Goal: Task Accomplishment & Management: Use online tool/utility

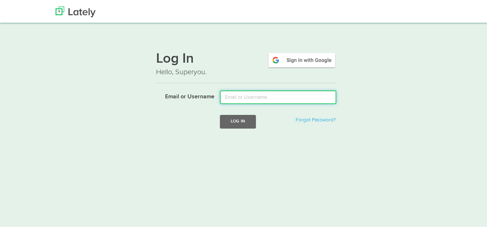
click at [235, 97] on input "Email or Username" at bounding box center [278, 96] width 116 height 14
type input "[EMAIL_ADDRESS][DOMAIN_NAME]"
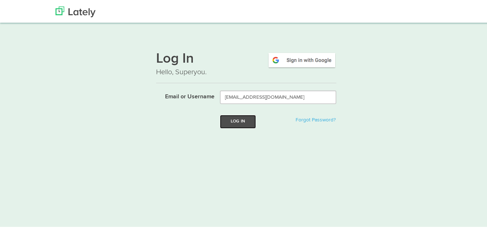
click at [229, 118] on button "Log In" at bounding box center [238, 120] width 36 height 13
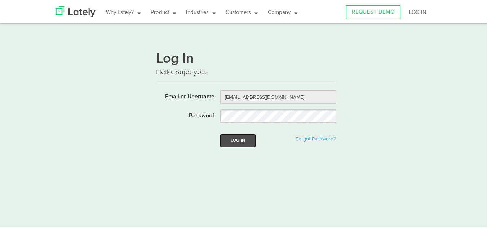
click at [231, 138] on button "Log In" at bounding box center [238, 139] width 36 height 13
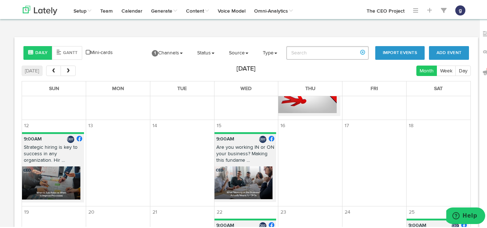
scroll to position [174, 0]
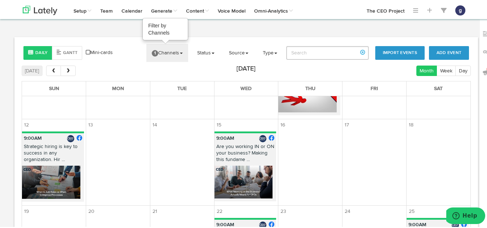
click at [164, 52] on link "1 Channels" at bounding box center [167, 52] width 42 height 18
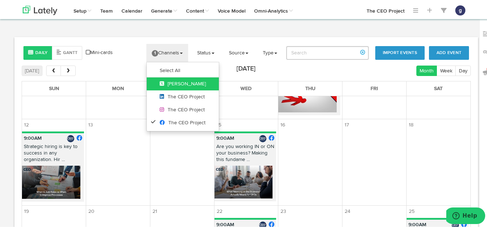
click at [165, 83] on span "[PERSON_NAME]" at bounding box center [183, 82] width 46 height 5
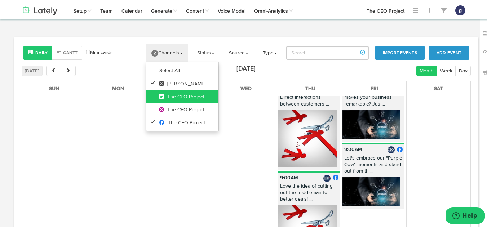
click at [168, 95] on span "The CEO Project" at bounding box center [181, 95] width 45 height 5
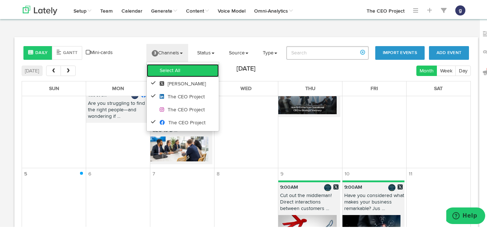
click at [164, 70] on link "Select All" at bounding box center [183, 69] width 72 height 13
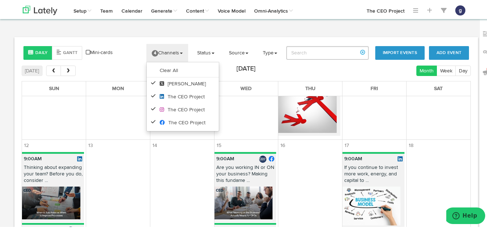
scroll to position [506, 0]
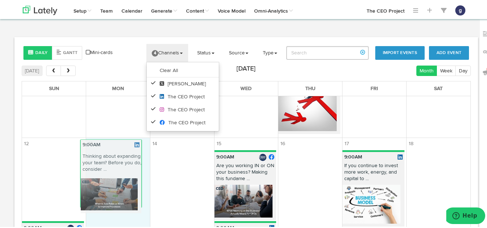
drag, startPoint x: 54, startPoint y: 166, endPoint x: 115, endPoint y: 159, distance: 61.3
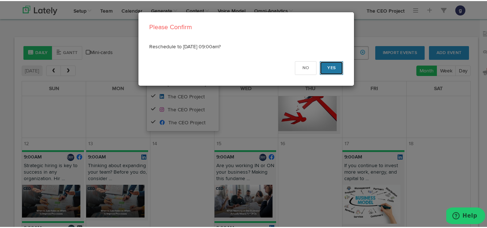
click at [331, 61] on button "Yes" at bounding box center [331, 67] width 23 height 14
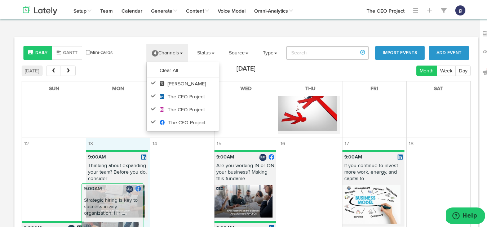
drag, startPoint x: 57, startPoint y: 165, endPoint x: 117, endPoint y: 205, distance: 71.2
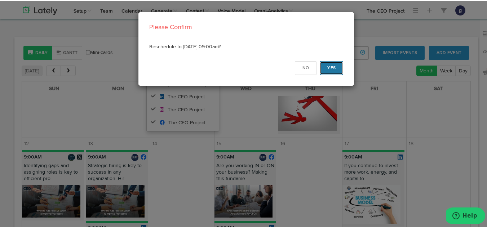
click at [326, 65] on button "Yes" at bounding box center [331, 67] width 23 height 14
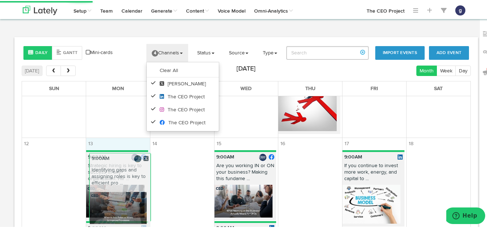
drag, startPoint x: 45, startPoint y: 177, endPoint x: 112, endPoint y: 186, distance: 67.6
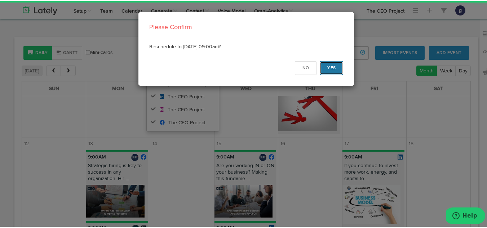
click at [328, 67] on button "Yes" at bounding box center [331, 67] width 23 height 14
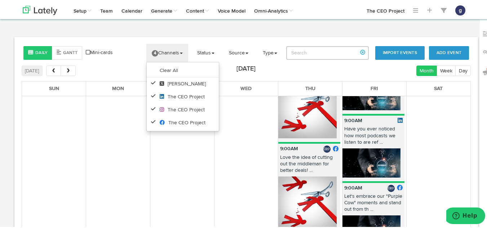
scroll to position [204, 0]
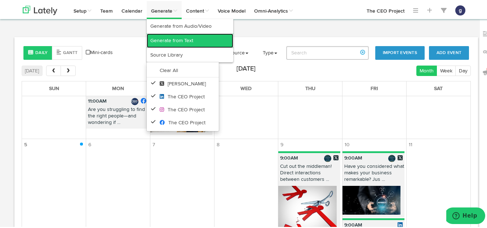
click at [161, 39] on link "Generate from Text" at bounding box center [190, 39] width 86 height 14
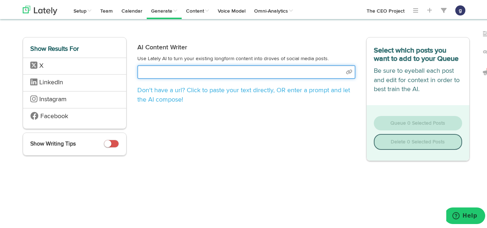
click at [211, 68] on input "text" at bounding box center [246, 71] width 218 height 14
select select "natural"
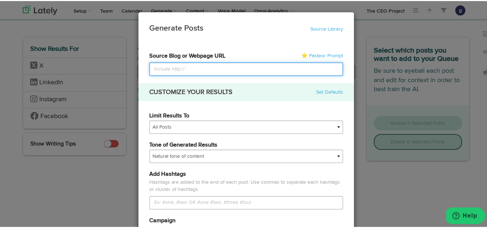
paste input "https://theceoproject.com/a-structured-way-to-delegate/"
type input "https://theceoproject.com/a-structured-way-to-delegate/"
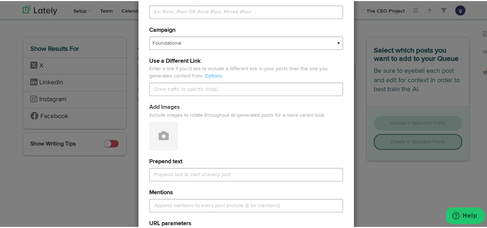
scroll to position [192, 0]
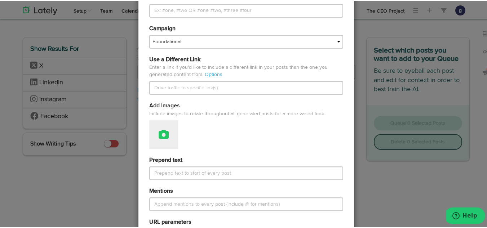
type input "https://theceoproject.com/a-structured-way-to-delegate/"
click at [165, 131] on button at bounding box center [163, 133] width 29 height 29
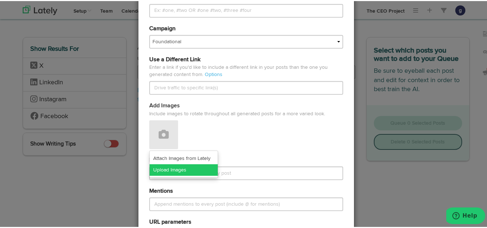
click at [172, 165] on link "Upload Images" at bounding box center [183, 169] width 68 height 12
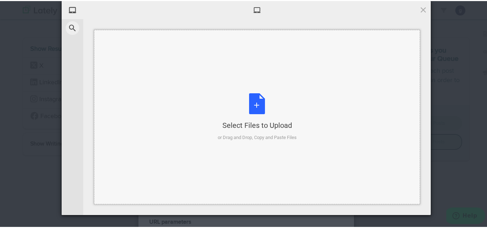
click at [254, 102] on div "Select Files to Upload or Drag and Drop, Copy and Paste Files" at bounding box center [257, 116] width 79 height 48
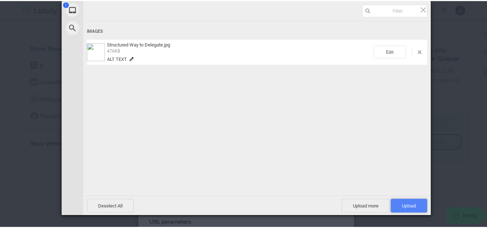
click at [403, 200] on span "Upload 1" at bounding box center [408, 205] width 36 height 14
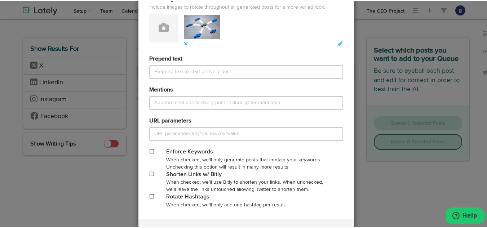
scroll to position [301, 0]
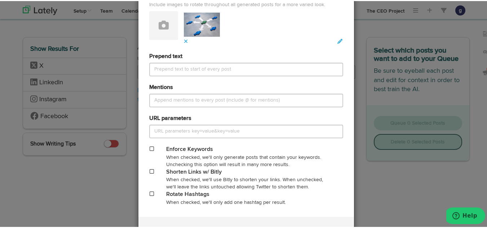
click at [149, 170] on span at bounding box center [151, 170] width 4 height 5
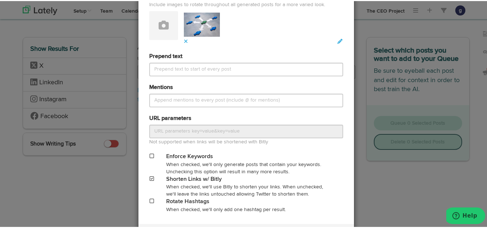
scroll to position [343, 0]
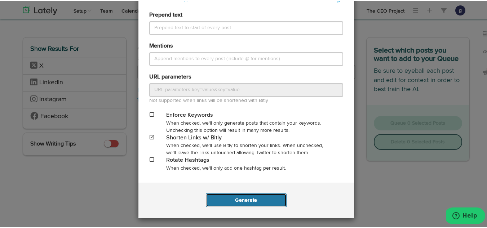
click at [238, 198] on button "Generate" at bounding box center [246, 199] width 80 height 14
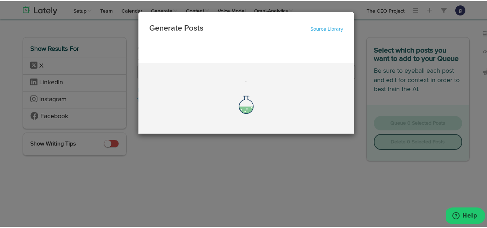
scroll to position [0, 0]
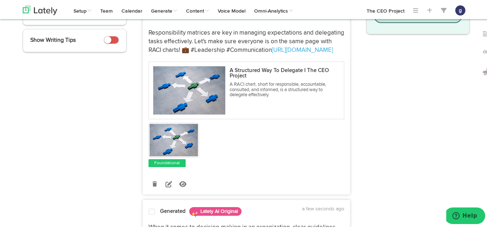
scroll to position [147, 0]
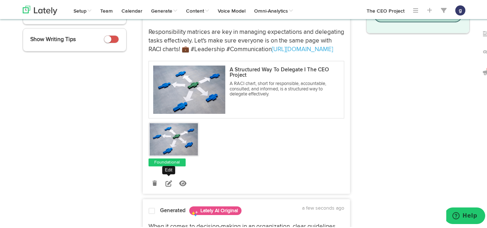
click at [165, 179] on link at bounding box center [168, 182] width 13 height 13
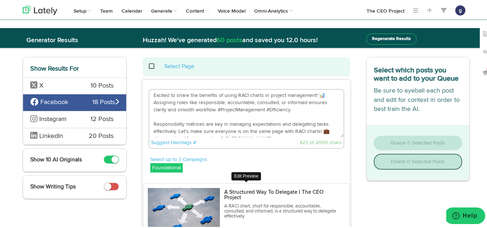
scroll to position [2, 0]
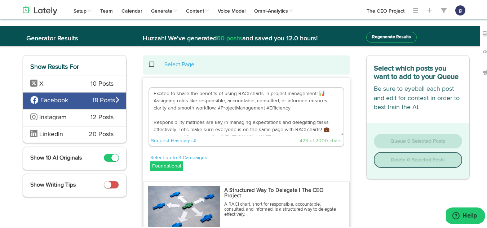
click at [320, 94] on textarea "Excited to share the benefits of using RACI charts in project management! 📊 Ass…" at bounding box center [246, 111] width 194 height 48
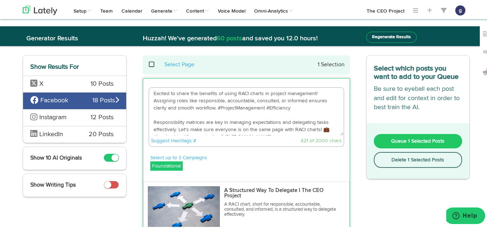
scroll to position [7, 0]
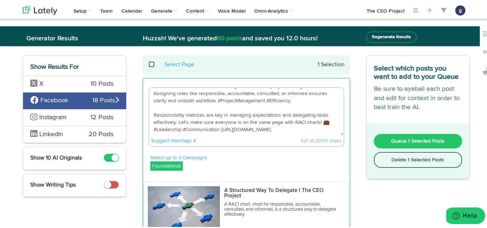
click at [326, 123] on textarea "Excited to share the benefits of using RACI charts in project management! Assig…" at bounding box center [246, 111] width 194 height 48
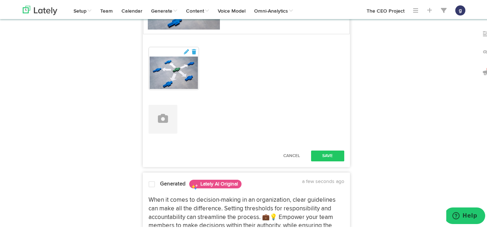
scroll to position [207, 0]
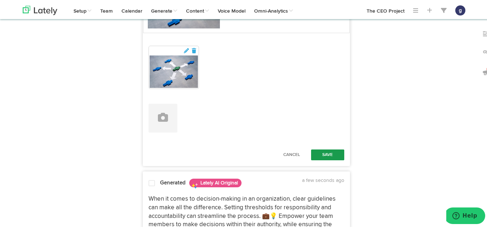
type textarea "Excited to share the benefits of using RACI charts in project management! Assig…"
click at [324, 149] on button "Save" at bounding box center [327, 153] width 33 height 11
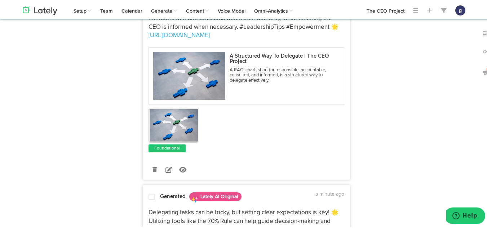
scroll to position [353, 0]
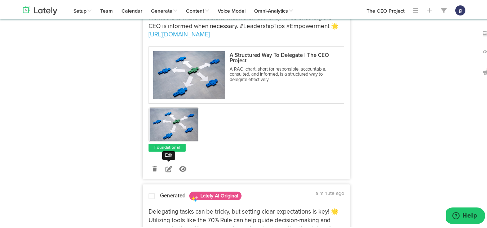
click at [166, 166] on icon at bounding box center [168, 168] width 6 height 6
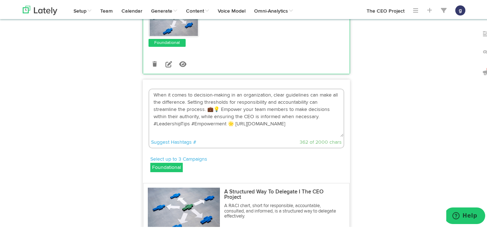
scroll to position [236, 0]
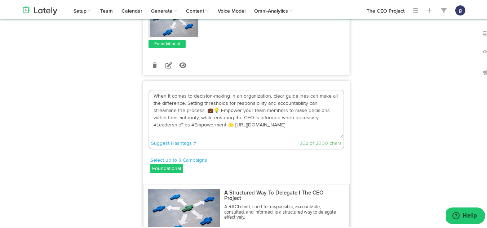
click at [217, 108] on textarea "When it comes to decision-making in an organization, clear guidelines can make …" at bounding box center [246, 113] width 194 height 48
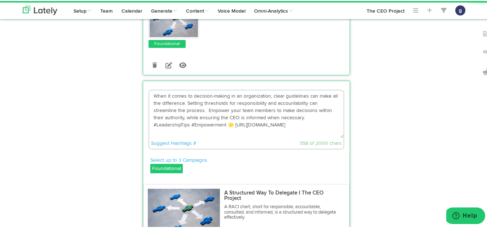
click at [230, 122] on textarea "When it comes to decision-making in an organization, clear guidelines can make …" at bounding box center [246, 113] width 194 height 48
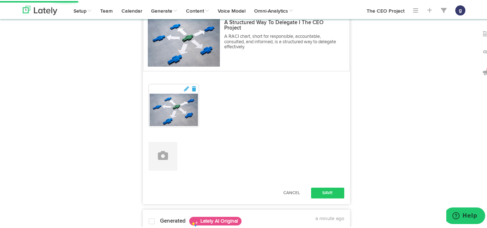
scroll to position [407, 0]
type textarea "When it comes to decision-making in an organization, clear guidelines can make …"
click at [328, 192] on button "Save" at bounding box center [327, 191] width 33 height 11
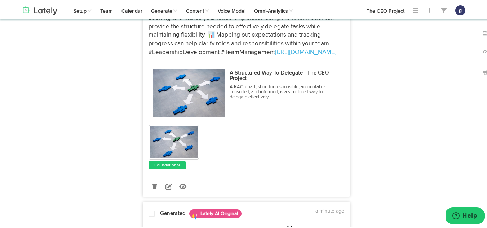
scroll to position [760, 0]
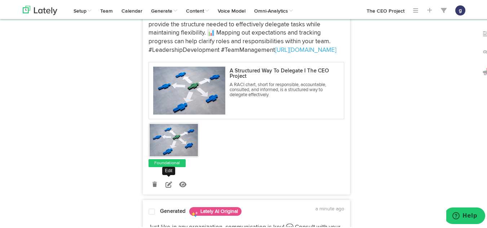
click at [165, 183] on icon at bounding box center [168, 183] width 6 height 6
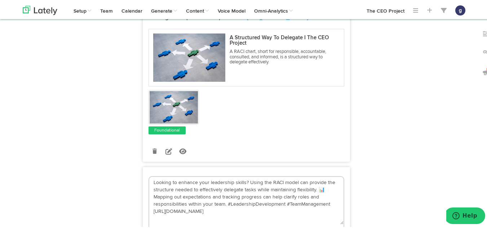
scroll to position [580, 0]
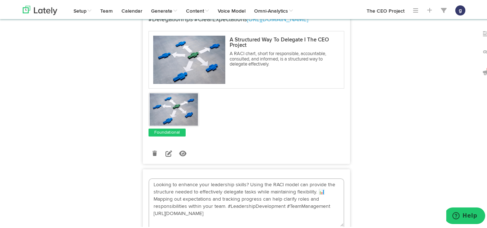
click at [320, 189] on textarea "Looking to enhance your leadership skills? Using the RACI model can provide the…" at bounding box center [246, 202] width 194 height 48
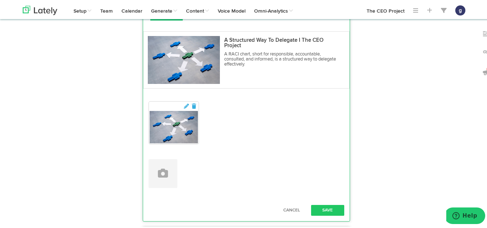
scroll to position [821, 0]
type textarea "Looking to enhance your leadership skills? Using the RACI model can provide the…"
click at [332, 210] on button "Save" at bounding box center [327, 209] width 33 height 11
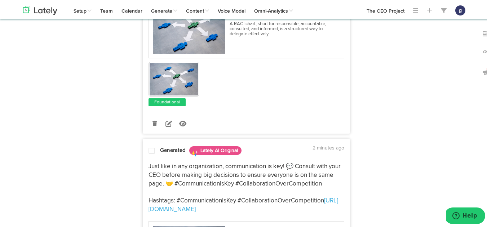
click at [332, 210] on p "Just like in any organization, communication is key! 💬 Consult with your CEO be…" at bounding box center [246, 187] width 196 height 52
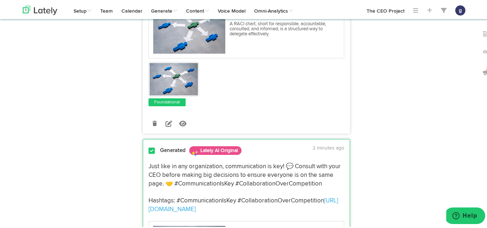
click at [180, 173] on p "Just like in any organization, communication is key! 💬 Consult with your CEO be…" at bounding box center [246, 187] width 196 height 52
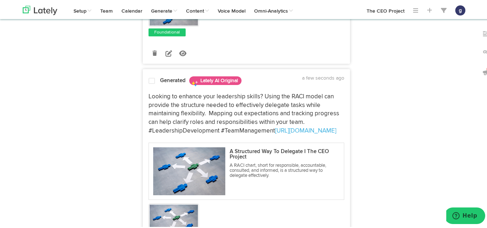
scroll to position [679, 0]
click at [148, 79] on span at bounding box center [151, 80] width 6 height 7
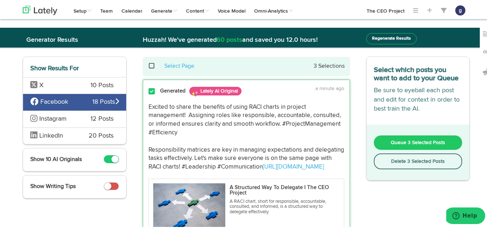
scroll to position [0, 0]
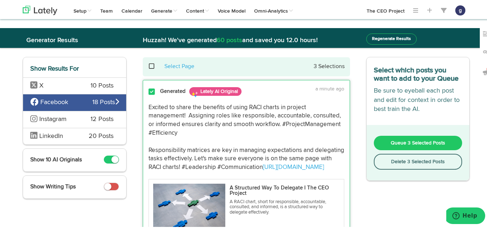
click at [405, 140] on span "Queue 3 Selected Posts" at bounding box center [417, 141] width 54 height 5
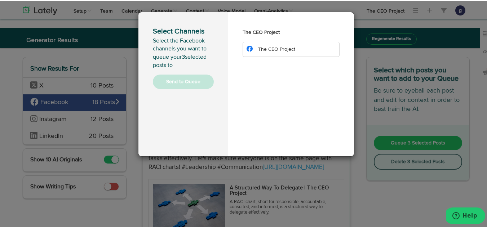
click at [279, 49] on span "The CEO Project" at bounding box center [276, 48] width 37 height 5
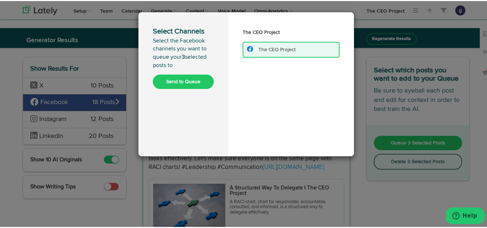
click at [184, 79] on button "Send to Queue" at bounding box center [183, 80] width 61 height 14
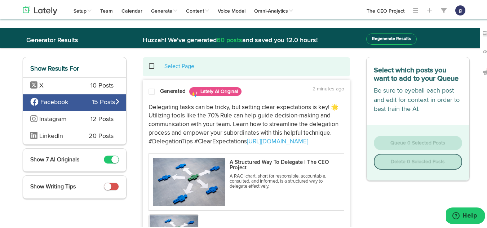
click at [184, 79] on div "Generated Lately AI Original 2 minutes ago Delegating tasks can be tricky, but …" at bounding box center [246, 182] width 207 height 206
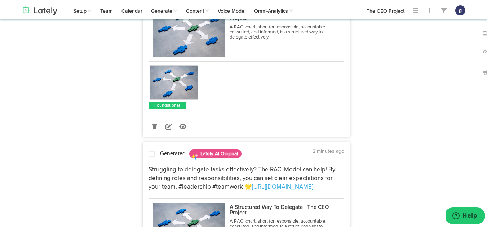
scroll to position [1190, 0]
click at [168, 126] on icon at bounding box center [168, 125] width 6 height 6
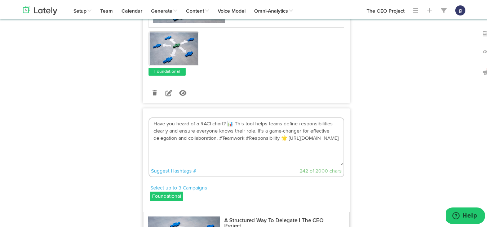
scroll to position [1020, 0]
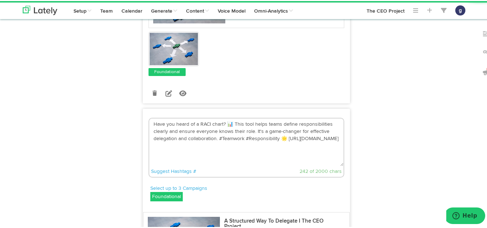
click at [226, 124] on textarea "Have you heard of a RACI chart? 📊 This tool helps teams define responsibilities…" at bounding box center [246, 141] width 194 height 48
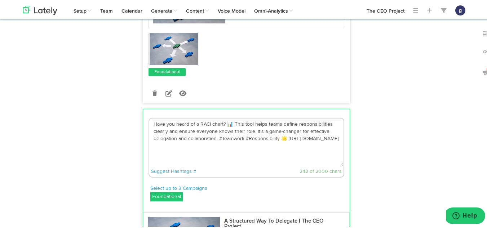
click at [229, 122] on textarea "Have you heard of a RACI chart? 📊 This tool helps teams define responsibilities…" at bounding box center [246, 141] width 194 height 48
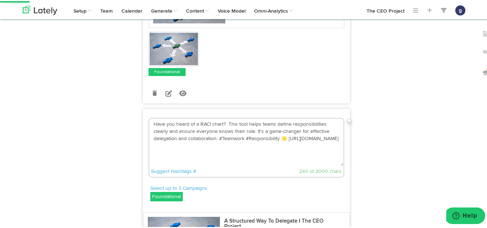
click at [283, 138] on textarea "Have you heard of a RACI chart? This tool helps teams define responsibilities c…" at bounding box center [246, 141] width 194 height 48
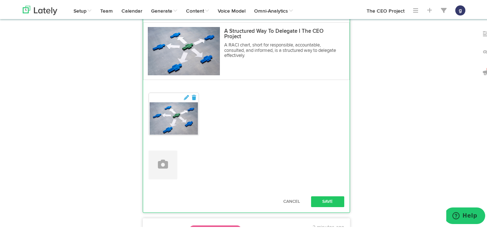
scroll to position [1210, 0]
type textarea "Have you heard of a RACI chart? This tool helps teams define responsibilities c…"
click at [321, 198] on button "Save" at bounding box center [327, 200] width 33 height 11
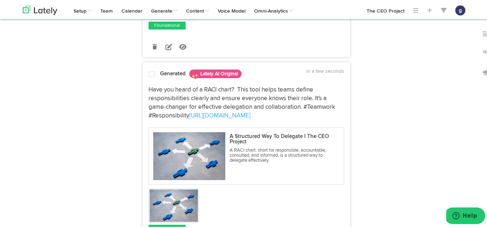
scroll to position [1066, 0]
click at [148, 69] on div "Generated Lately AI Original a few seconds ago" at bounding box center [246, 73] width 206 height 13
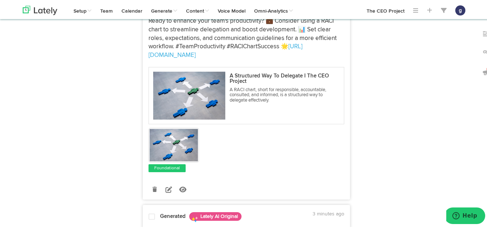
scroll to position [518, 0]
click at [165, 189] on icon at bounding box center [168, 188] width 6 height 6
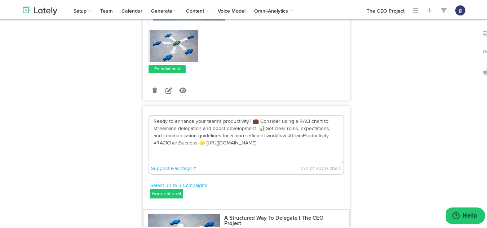
scroll to position [405, 0]
click at [199, 141] on textarea "Ready to enhance your team's productivity? 💼 Consider using a RACI chart to str…" at bounding box center [246, 139] width 194 height 48
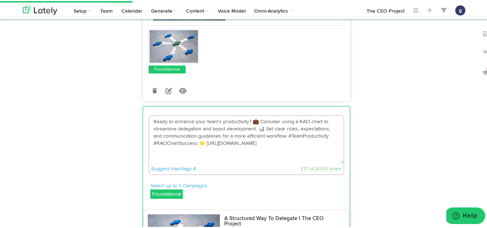
click at [200, 141] on textarea "Ready to enhance your team's productivity? 💼 Consider using a RACI chart to str…" at bounding box center [246, 139] width 194 height 48
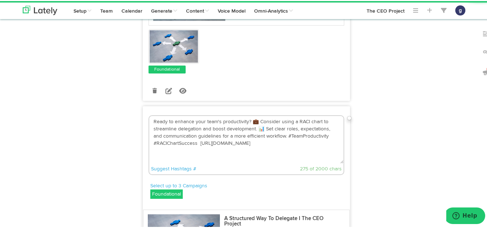
click at [261, 128] on textarea "Ready to enhance your team's productivity? 💼 Consider using a RACI chart to str…" at bounding box center [246, 139] width 194 height 48
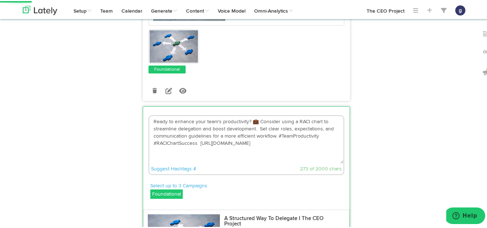
click at [257, 120] on textarea "Ready to enhance your team's productivity? 💼 Consider using a RACI chart to str…" at bounding box center [246, 139] width 194 height 48
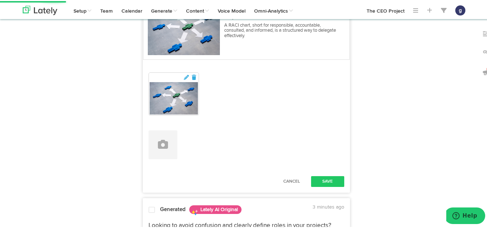
scroll to position [613, 0]
type textarea "Ready to enhance your team's productivity? Consider using a RACI chart to strea…"
click at [322, 176] on button "Save" at bounding box center [327, 180] width 33 height 11
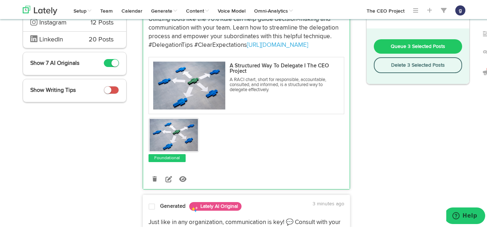
scroll to position [0, 0]
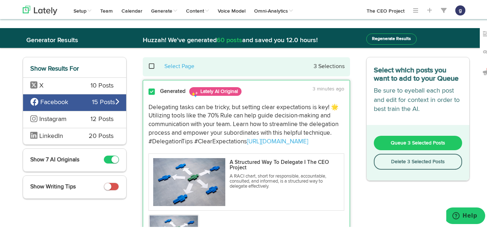
click at [398, 138] on button "Queue 3 Selected Posts" at bounding box center [418, 142] width 89 height 14
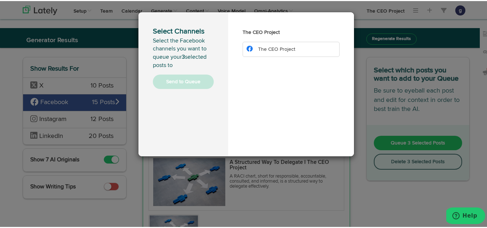
click at [278, 46] on span "The CEO Project" at bounding box center [276, 48] width 37 height 5
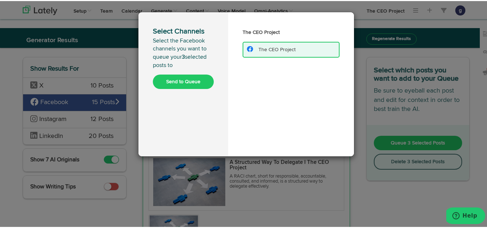
click at [173, 80] on button "Send to Queue" at bounding box center [183, 80] width 61 height 14
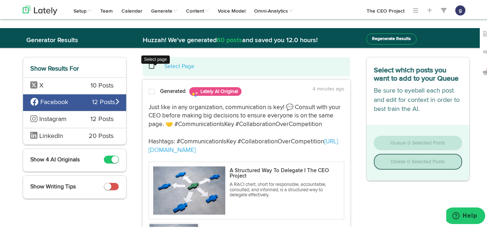
click at [149, 66] on span at bounding box center [155, 65] width 15 height 0
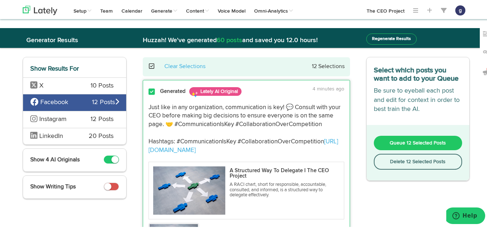
click at [395, 161] on button "Delete 12 Selected Posts" at bounding box center [418, 161] width 89 height 16
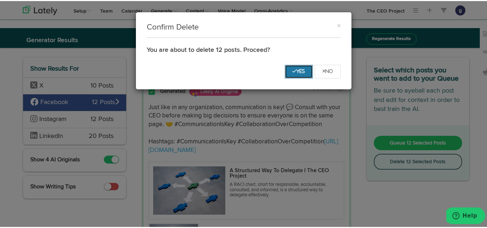
click at [287, 67] on button "Yes" at bounding box center [299, 71] width 28 height 14
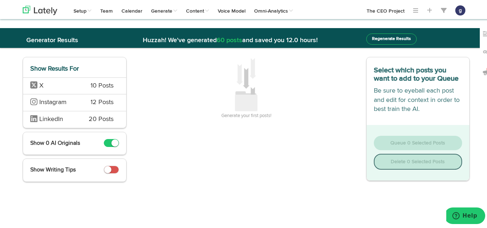
click at [69, 83] on span "X" at bounding box center [54, 84] width 49 height 9
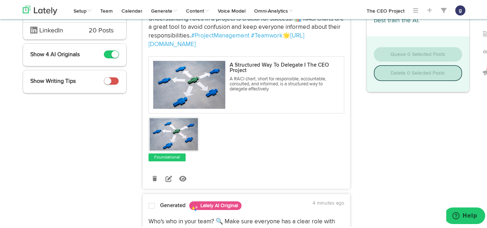
scroll to position [89, 0]
click at [165, 177] on icon at bounding box center [168, 177] width 6 height 6
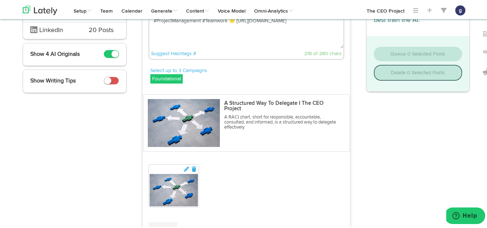
scroll to position [0, 0]
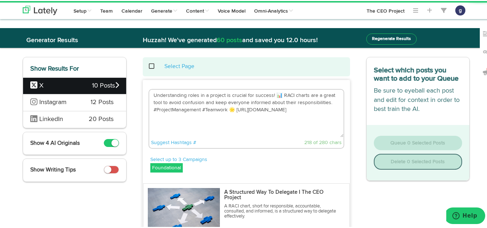
click at [276, 94] on textarea "Understanding roles in a project is crucial for success! 📊 RACI charts are a gr…" at bounding box center [246, 113] width 194 height 48
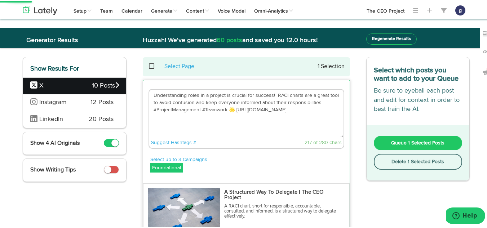
click at [231, 110] on textarea "Understanding roles in a project is crucial for success! RACI charts are a grea…" at bounding box center [246, 113] width 194 height 48
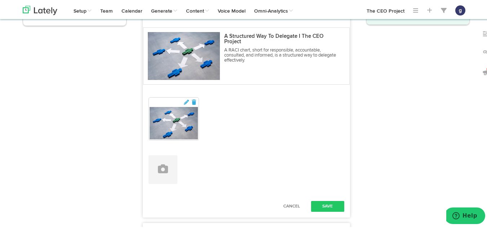
scroll to position [156, 0]
type textarea "Understanding roles in a project is crucial for success! RACI charts are a grea…"
click at [322, 205] on button "Save" at bounding box center [327, 205] width 33 height 11
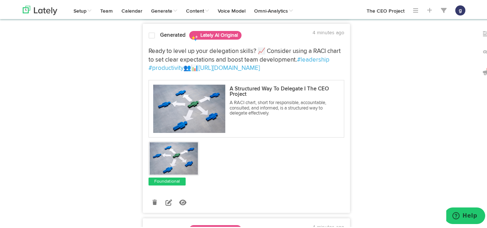
scroll to position [455, 0]
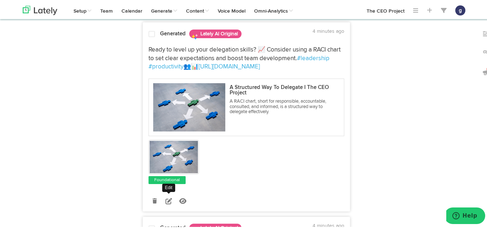
click at [165, 197] on icon at bounding box center [168, 200] width 6 height 6
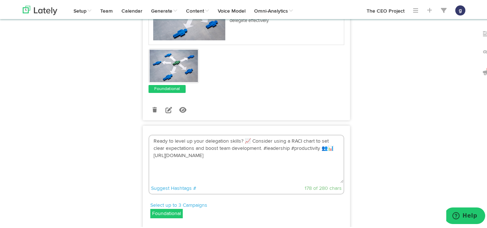
scroll to position [351, 0]
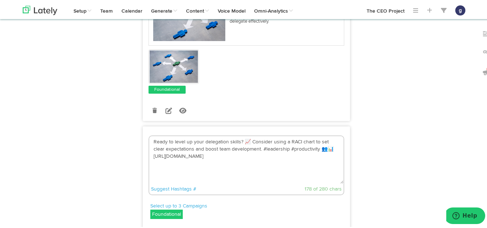
click at [246, 135] on textarea "Ready to level up your delegation skills? 📈 Consider using a RACI chart to set …" at bounding box center [246, 159] width 194 height 48
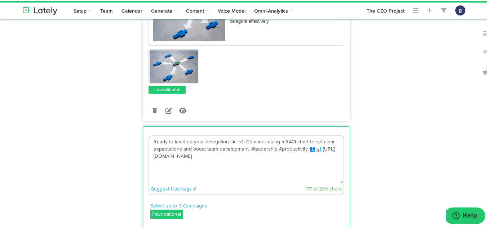
click at [320, 139] on textarea "Ready to level up your delegation skills? Consider using a RACI chart to set cl…" at bounding box center [246, 159] width 194 height 48
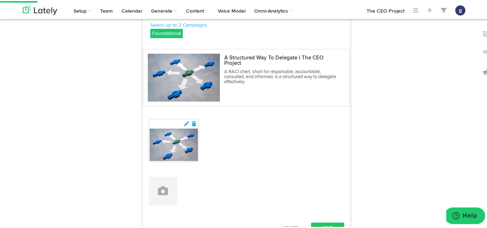
scroll to position [532, 0]
type textarea "Ready to level up your delegation skills? Consider using a RACI chart to set cl…"
click at [321, 221] on button "Save" at bounding box center [327, 226] width 33 height 11
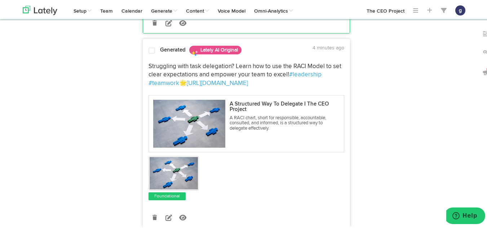
scroll to position [639, 0]
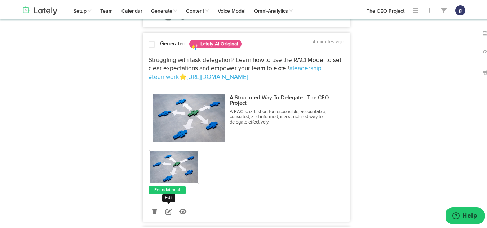
click at [165, 207] on icon at bounding box center [168, 210] width 6 height 6
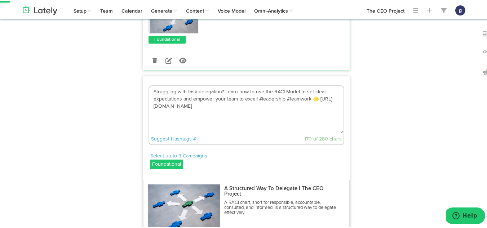
scroll to position [590, 0]
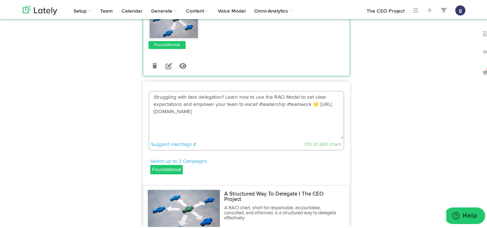
click at [314, 94] on textarea "Struggling with task delegation? Learn how to use the RACI Model to set clear e…" at bounding box center [246, 114] width 194 height 48
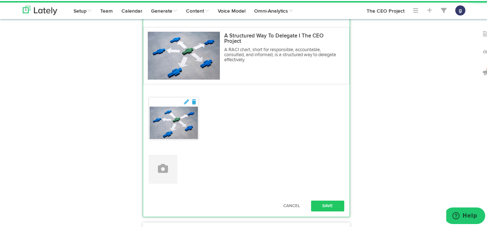
scroll to position [749, 0]
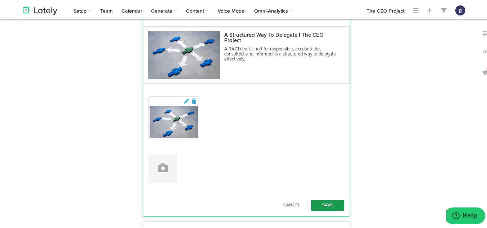
type textarea "Struggling with task delegation? Learn how to use the RACI Model to set clear e…"
click at [323, 199] on button "Save" at bounding box center [327, 204] width 33 height 11
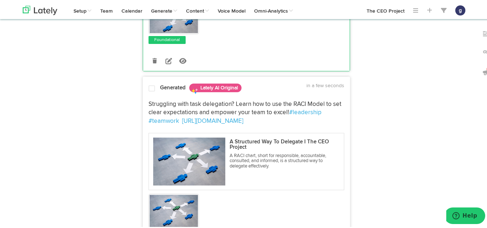
scroll to position [595, 0]
click at [148, 84] on span at bounding box center [151, 87] width 6 height 7
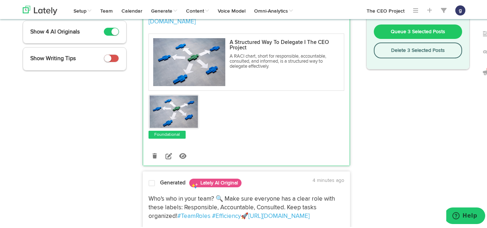
scroll to position [0, 0]
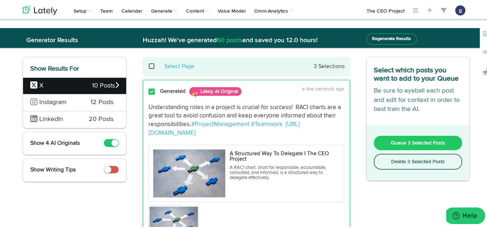
click at [414, 141] on span "Queue 3 Selected Posts" at bounding box center [417, 141] width 54 height 5
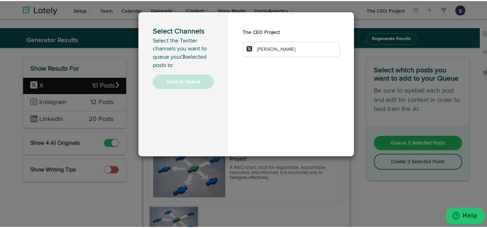
click at [265, 45] on li "Jim Schleckser" at bounding box center [290, 48] width 97 height 15
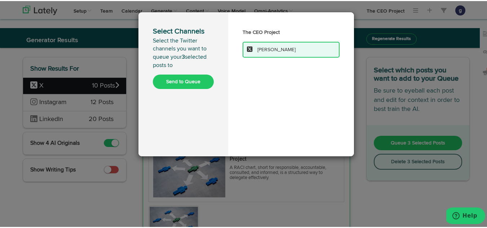
click at [180, 80] on button "Send to Queue" at bounding box center [183, 80] width 61 height 14
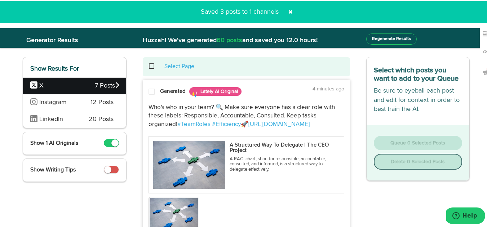
click at [148, 65] on span at bounding box center [155, 65] width 15 height 0
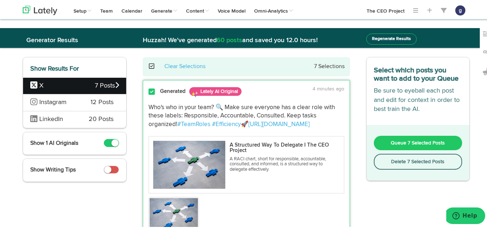
click at [406, 160] on button "Delete 7 Selected Posts" at bounding box center [418, 161] width 89 height 16
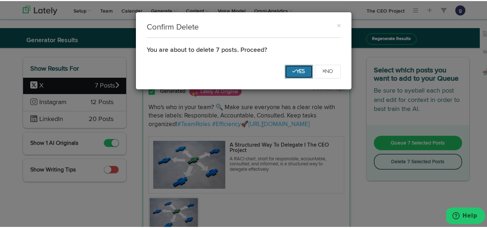
click at [288, 67] on button "Yes" at bounding box center [299, 71] width 28 height 14
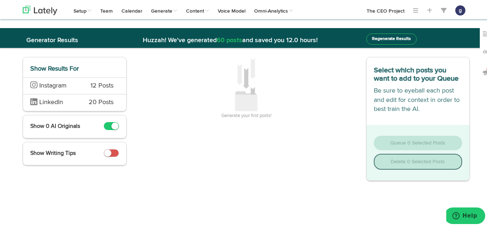
click at [104, 82] on span "12 Posts" at bounding box center [101, 84] width 23 height 9
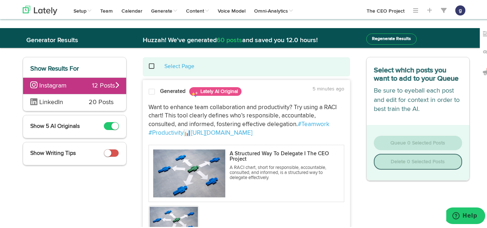
click at [151, 66] on div "Select Page" at bounding box center [246, 66] width 196 height 8
click at [150, 66] on span at bounding box center [155, 65] width 15 height 0
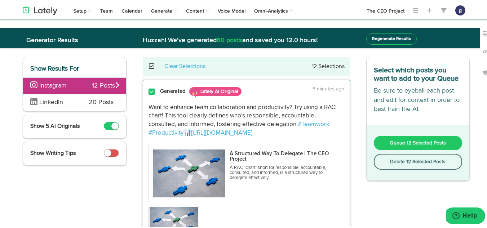
click at [403, 158] on button "Delete 12 Selected Posts" at bounding box center [418, 161] width 89 height 16
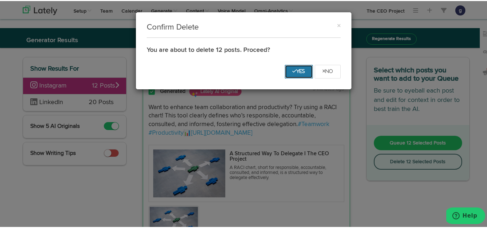
click at [293, 66] on button "Yes" at bounding box center [299, 71] width 28 height 14
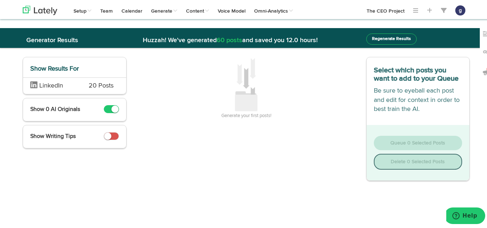
click at [61, 86] on span "LinkedIn" at bounding box center [54, 84] width 48 height 9
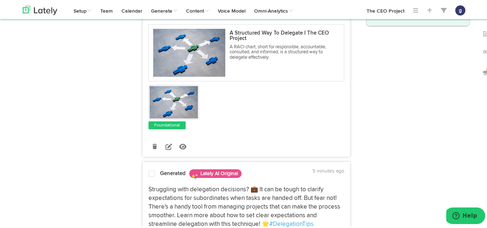
scroll to position [156, 0]
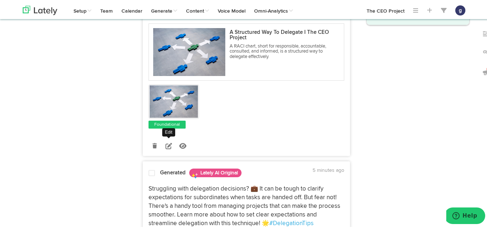
click at [166, 148] on icon at bounding box center [168, 145] width 6 height 6
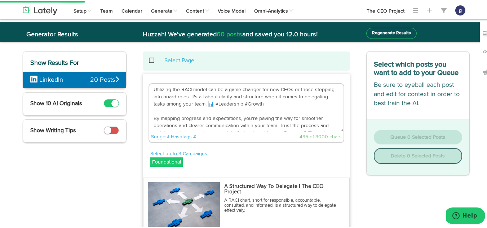
scroll to position [0, 0]
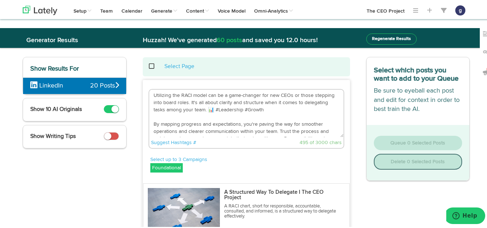
click at [210, 109] on textarea "Utilizing the RACI model can be a game-changer for new CEOs or those stepping i…" at bounding box center [246, 113] width 194 height 48
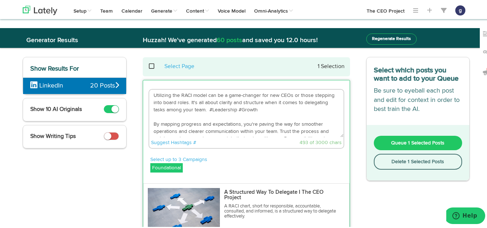
scroll to position [14, 0]
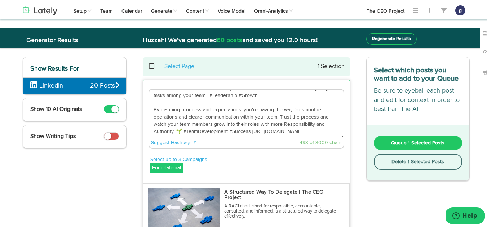
click at [179, 131] on textarea "Utilizing the RACI model can be a game-changer for new CEOs or those stepping i…" at bounding box center [246, 113] width 194 height 48
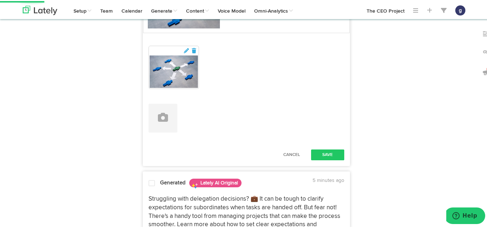
scroll to position [209, 0]
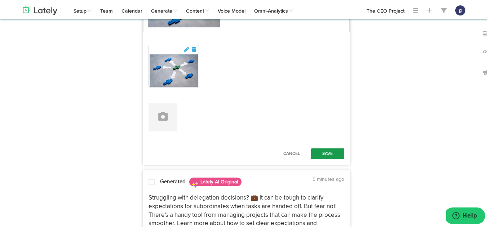
type textarea "Utilizing the RACI model can be a game-changer for new CEOs or those stepping i…"
click at [326, 147] on button "Save" at bounding box center [327, 152] width 33 height 11
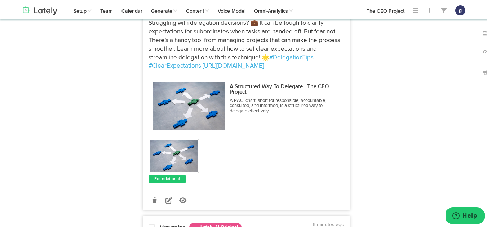
scroll to position [322, 0]
click at [165, 202] on icon at bounding box center [168, 199] width 6 height 6
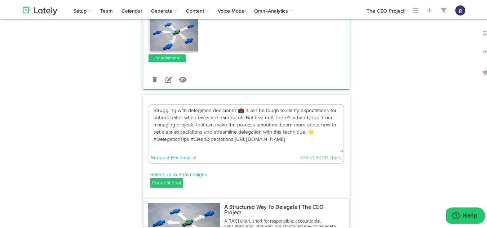
scroll to position [201, 0]
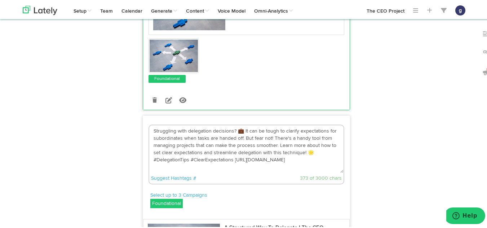
click at [309, 162] on textarea "Struggling with delegation decisions? 💼 It can be tough to clarify expectations…" at bounding box center [246, 148] width 194 height 48
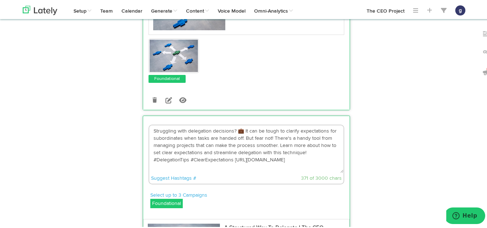
click at [238, 138] on textarea "Struggling with delegation decisions? 💼 It can be tough to clarify expectations…" at bounding box center [246, 148] width 194 height 48
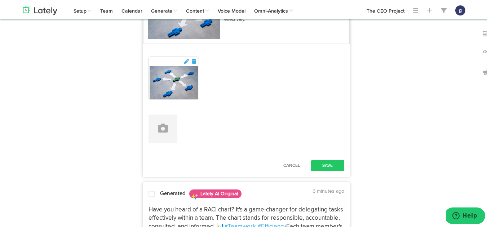
scroll to position [435, 0]
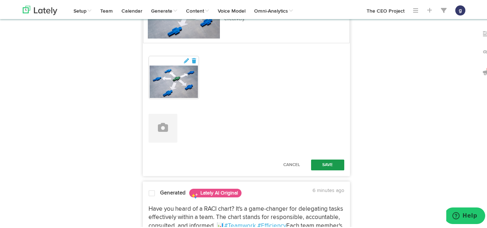
type textarea "Struggling with delegation decisions? It can be tough to clarify expectations f…"
click at [317, 169] on button "Save" at bounding box center [327, 164] width 33 height 11
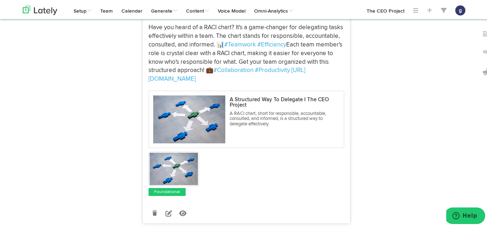
scroll to position [594, 0]
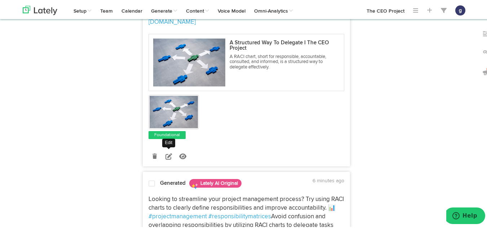
click at [165, 159] on icon at bounding box center [168, 155] width 6 height 6
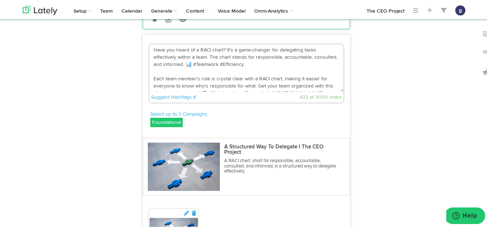
scroll to position [502, 0]
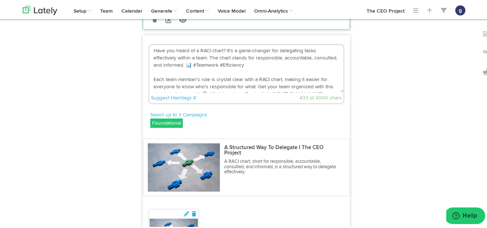
click at [213, 72] on textarea "Have you heard of a RACI chart? It's a game-changer for delegating tasks effect…" at bounding box center [246, 68] width 194 height 48
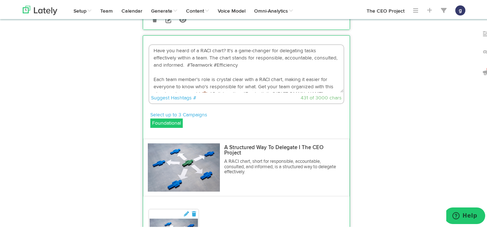
scroll to position [7, 0]
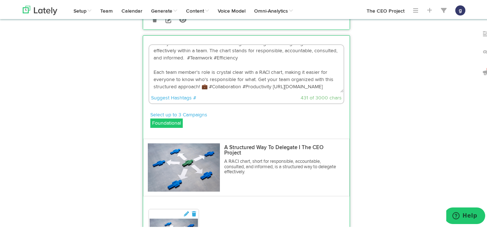
click at [203, 91] on textarea "Have you heard of a RACI chart? It's a game-changer for delegating tasks effect…" at bounding box center [246, 68] width 194 height 48
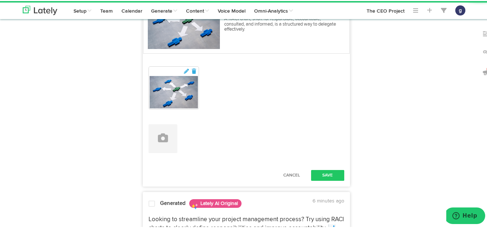
scroll to position [689, 0]
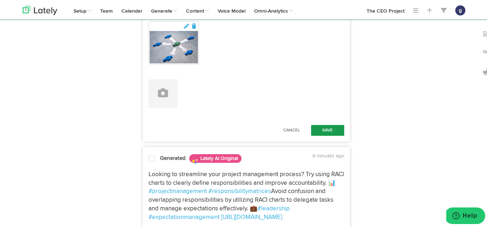
type textarea "Have you heard of a RACI chart? It's a game-changer for delegating tasks effect…"
click at [316, 134] on button "Save" at bounding box center [327, 129] width 33 height 11
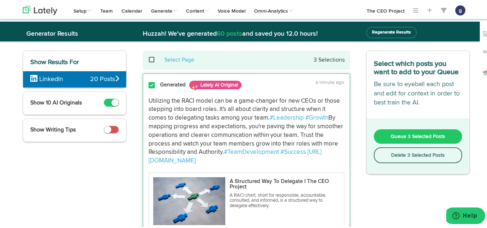
scroll to position [0, 0]
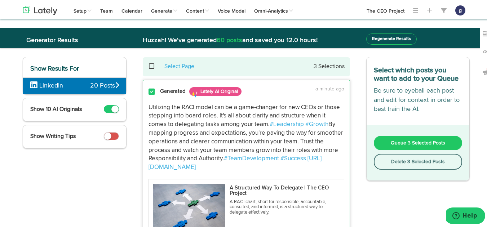
click at [412, 142] on span "Queue 3 Selected Posts" at bounding box center [417, 141] width 54 height 5
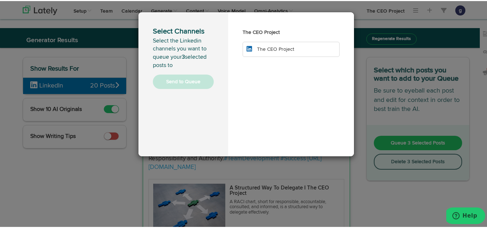
click at [282, 49] on span "The CEO Project" at bounding box center [275, 48] width 37 height 5
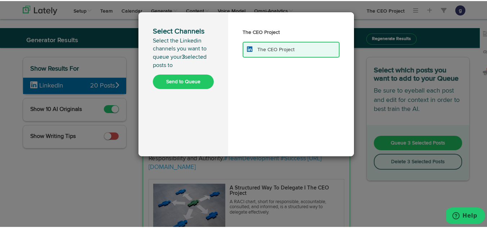
click at [174, 76] on button "Send to Queue" at bounding box center [183, 80] width 61 height 14
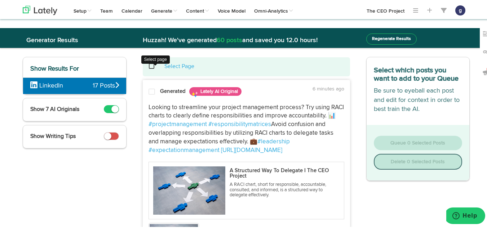
click at [149, 65] on span at bounding box center [155, 65] width 15 height 0
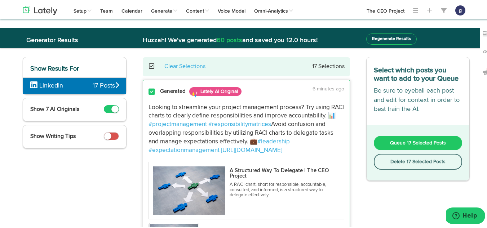
click at [397, 159] on button "Delete 17 Selected Posts" at bounding box center [418, 161] width 89 height 16
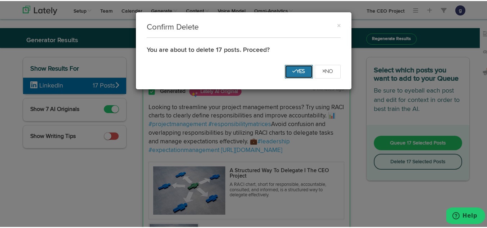
click at [292, 66] on button "Yes" at bounding box center [299, 71] width 28 height 14
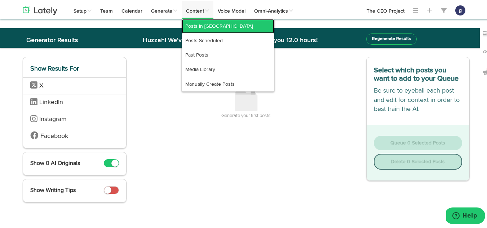
click at [198, 21] on link "Posts in Queue" at bounding box center [228, 25] width 93 height 14
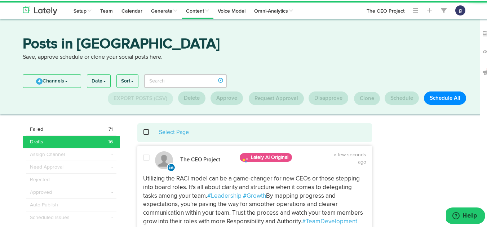
click at [52, 84] on link "4 Channels" at bounding box center [52, 79] width 58 height 13
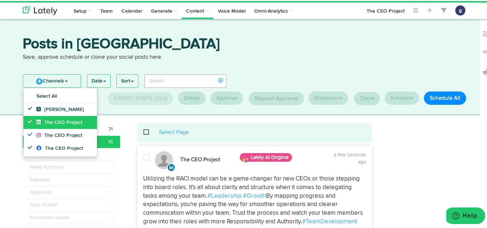
click at [45, 118] on link "The CEO Project" at bounding box center [59, 121] width 73 height 13
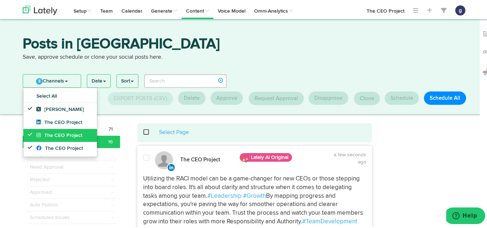
click at [47, 132] on span "The CEO Project" at bounding box center [59, 134] width 46 height 5
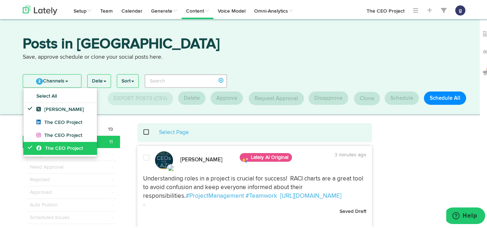
click at [51, 143] on link "The CEO Project" at bounding box center [59, 147] width 73 height 13
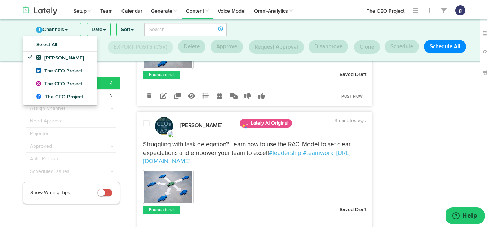
scroll to position [258, 0]
click at [143, 124] on span at bounding box center [146, 122] width 6 height 7
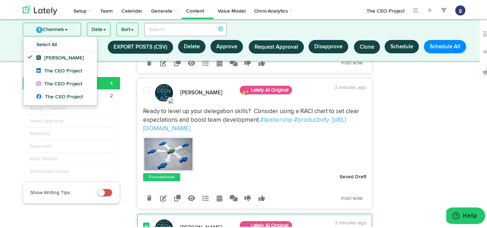
scroll to position [144, 0]
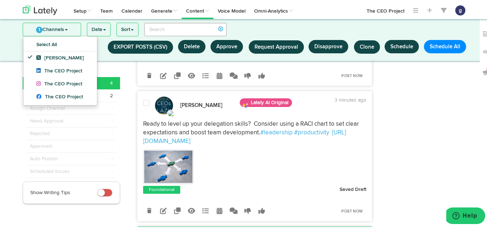
click at [143, 99] on span at bounding box center [146, 101] width 6 height 7
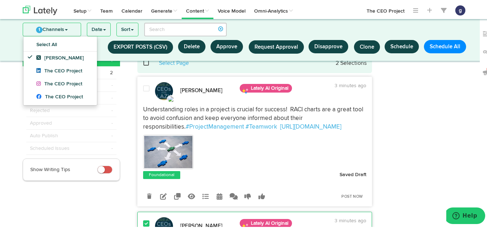
scroll to position [23, 0]
click at [143, 85] on span at bounding box center [146, 87] width 6 height 7
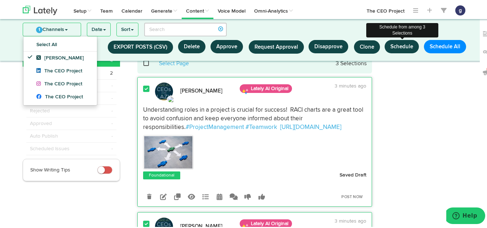
click at [397, 43] on button "Schedule" at bounding box center [401, 45] width 34 height 13
select select "11"
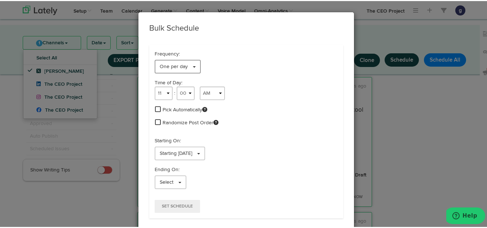
click at [161, 62] on link "One per day" at bounding box center [178, 66] width 46 height 14
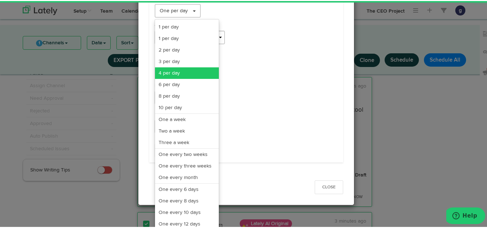
scroll to position [56, 0]
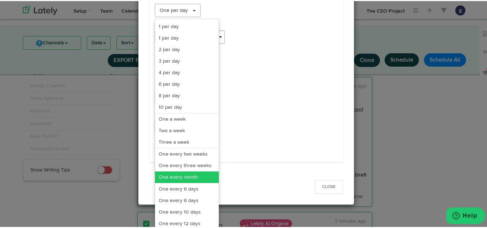
click at [179, 173] on link "One every month" at bounding box center [187, 176] width 64 height 12
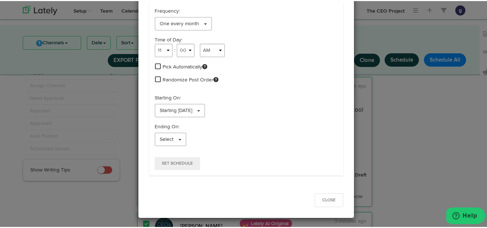
scroll to position [43, 0]
click at [158, 49] on select "1 2 3 4 5 6 7 8 9 10 11 12" at bounding box center [164, 50] width 18 height 14
select select "9"
click at [155, 43] on select "1 2 3 4 5 6 7 8 9 10 11 12" at bounding box center [164, 50] width 18 height 14
click at [175, 102] on div "Starting On: Starting 10/05/2025" at bounding box center [246, 104] width 194 height 23
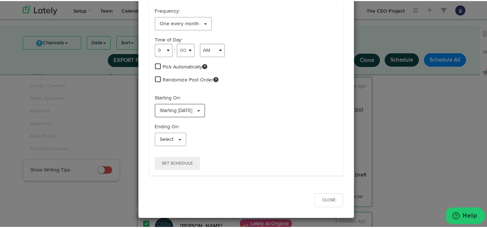
click at [176, 108] on span "Starting 10/05/2025" at bounding box center [176, 109] width 32 height 5
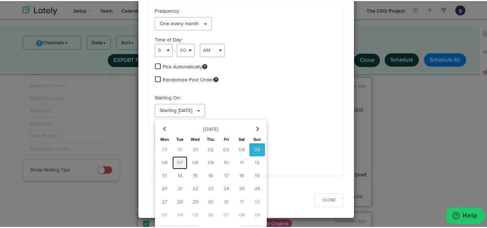
click at [177, 159] on span "07" at bounding box center [180, 161] width 6 height 5
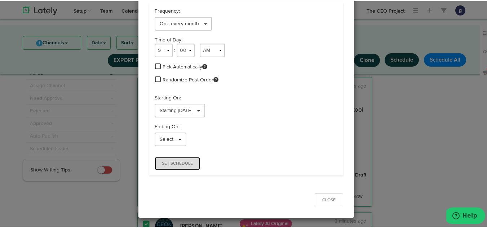
click at [172, 161] on span "Set Schedule" at bounding box center [177, 162] width 31 height 4
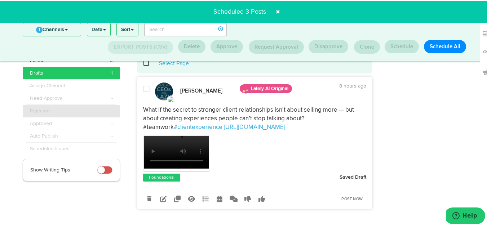
scroll to position [0, 0]
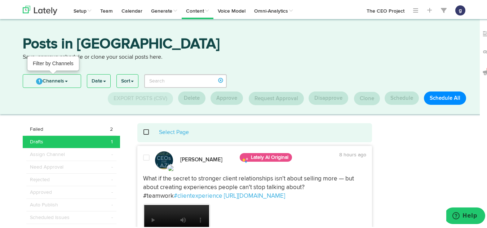
click at [41, 76] on link "1 Channels" at bounding box center [52, 79] width 58 height 13
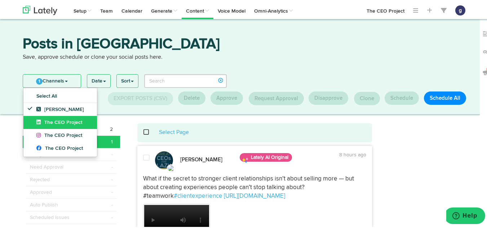
click at [44, 122] on span "The CEO Project" at bounding box center [59, 121] width 46 height 5
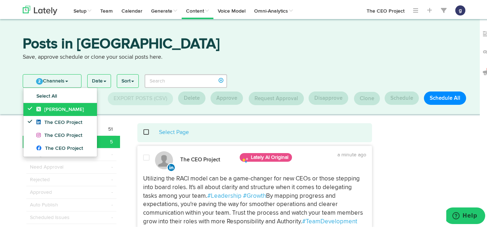
click at [47, 105] on link "Jim Schleckser" at bounding box center [59, 108] width 73 height 13
click at [146, 157] on span at bounding box center [146, 156] width 6 height 7
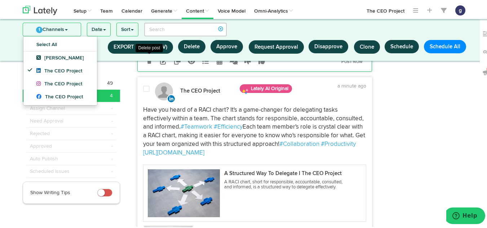
scroll to position [258, 0]
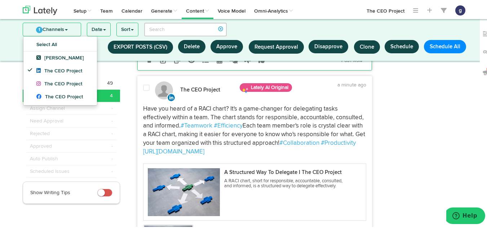
click at [143, 90] on span at bounding box center [146, 86] width 6 height 7
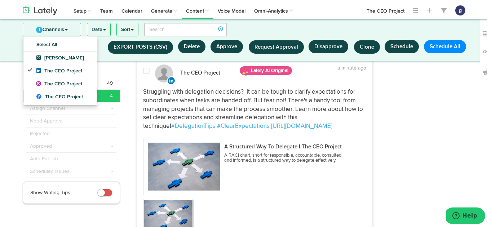
scroll to position [512, 0]
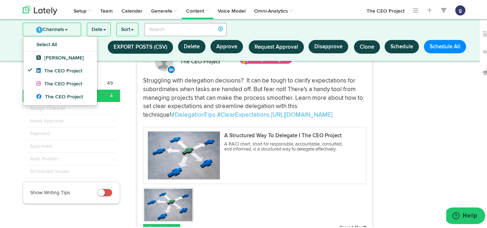
click at [143, 62] on span at bounding box center [146, 58] width 6 height 7
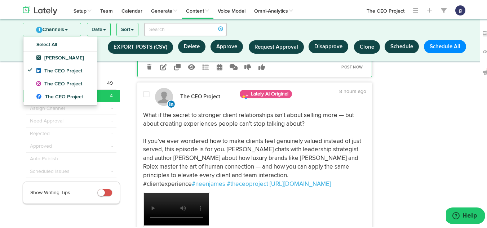
scroll to position [694, 0]
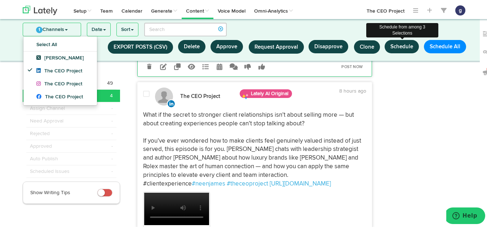
click at [403, 46] on button "Schedule" at bounding box center [401, 45] width 34 height 13
select select "11"
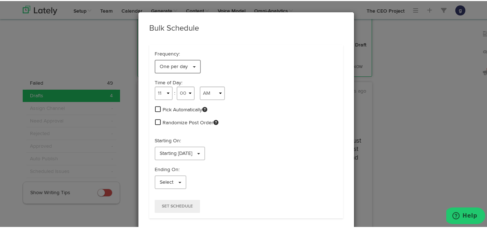
click at [179, 67] on span "One per day" at bounding box center [174, 65] width 28 height 5
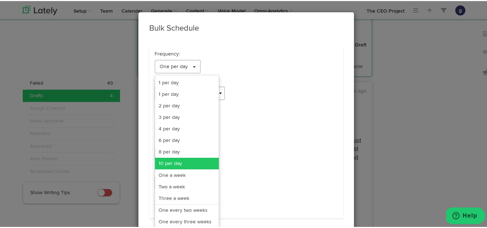
scroll to position [59, 0]
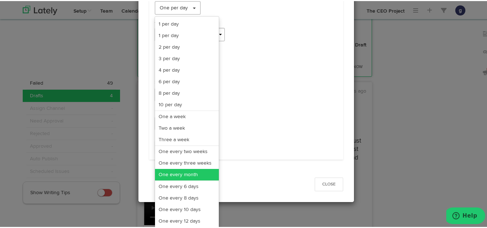
click at [166, 173] on link "One every month" at bounding box center [187, 174] width 64 height 12
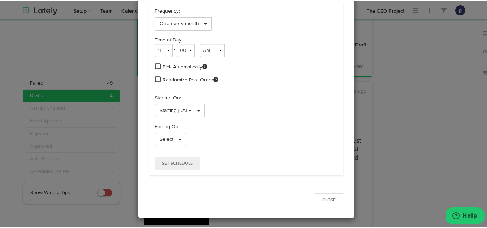
scroll to position [43, 0]
click at [161, 51] on select "1 2 3 4 5 6 7 8 9 10 11 12" at bounding box center [164, 50] width 18 height 14
select select "9"
click at [155, 43] on select "1 2 3 4 5 6 7 8 9 10 11 12" at bounding box center [164, 50] width 18 height 14
click at [173, 105] on link "Starting 10/05/2025" at bounding box center [180, 110] width 50 height 14
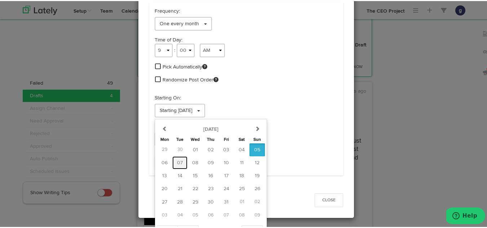
click at [175, 157] on button "07" at bounding box center [179, 161] width 15 height 13
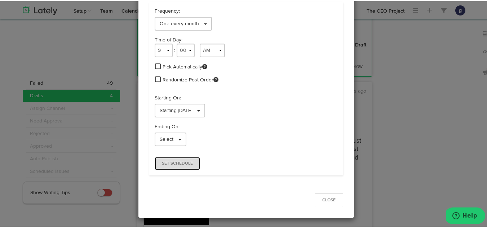
click at [174, 160] on button "Set Schedule" at bounding box center [177, 162] width 45 height 13
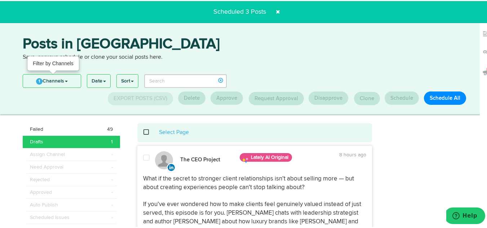
click at [46, 79] on link "1 Channels" at bounding box center [52, 79] width 58 height 13
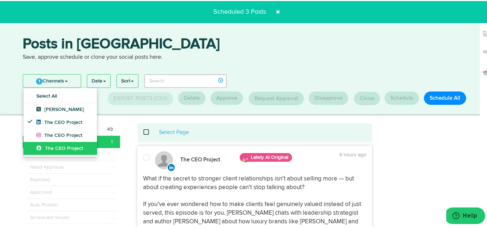
click at [43, 148] on span "The CEO Project" at bounding box center [59, 147] width 46 height 5
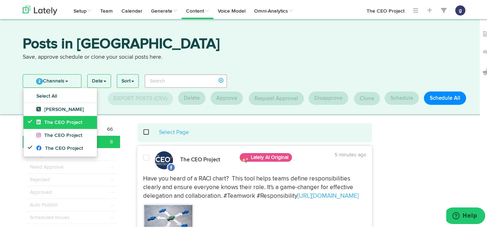
click at [48, 121] on span "The CEO Project" at bounding box center [59, 121] width 46 height 5
click at [143, 155] on span at bounding box center [146, 156] width 6 height 7
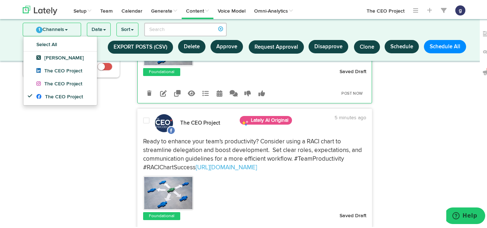
scroll to position [125, 0]
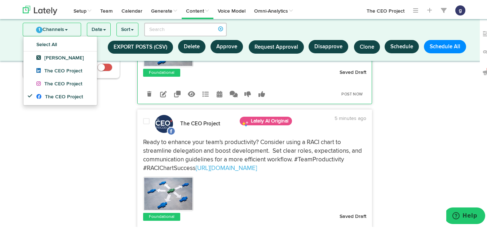
click at [143, 119] on span at bounding box center [146, 120] width 6 height 7
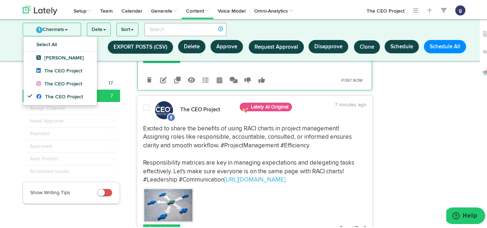
scroll to position [286, 0]
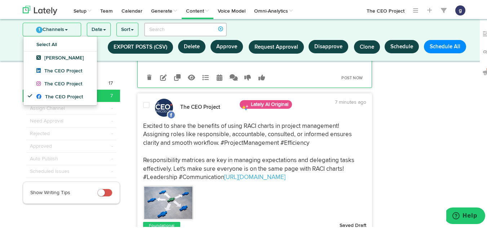
click at [143, 102] on span at bounding box center [146, 104] width 6 height 7
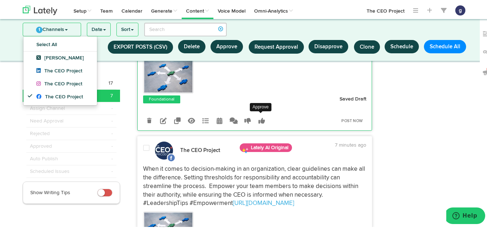
scroll to position [412, 0]
click at [143, 144] on span at bounding box center [146, 146] width 6 height 7
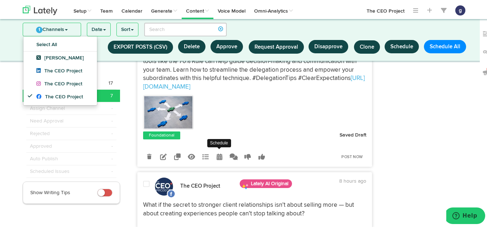
scroll to position [834, 0]
click at [148, 155] on icon at bounding box center [149, 155] width 4 height 5
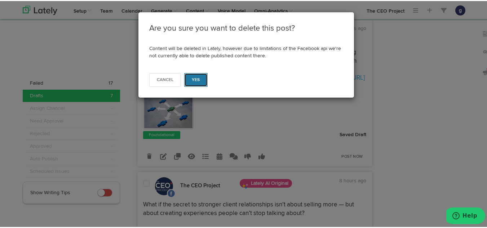
click at [199, 77] on button "Yes" at bounding box center [195, 79] width 23 height 14
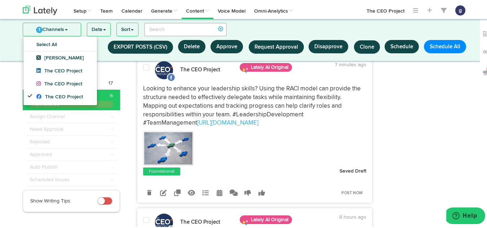
scroll to position [644, 0]
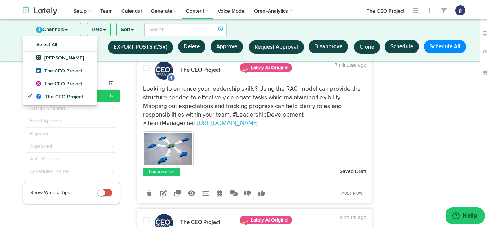
drag, startPoint x: 212, startPoint y: 104, endPoint x: 198, endPoint y: 109, distance: 14.4
click at [198, 109] on p "Looking to enhance your leadership skills? Using the RACI model can provide the…" at bounding box center [254, 105] width 223 height 43
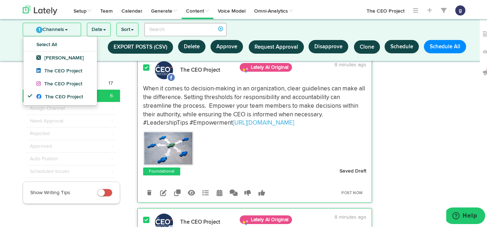
scroll to position [493, 0]
click at [145, 187] on link at bounding box center [149, 191] width 13 height 13
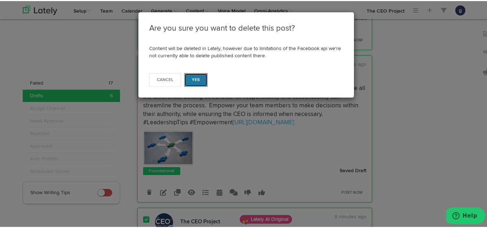
click at [196, 73] on button "Yes" at bounding box center [195, 79] width 23 height 14
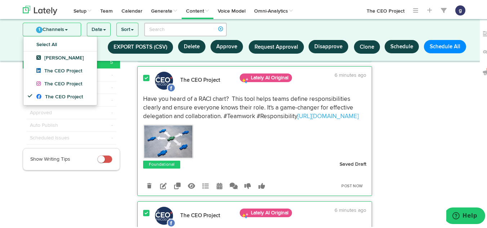
scroll to position [0, 0]
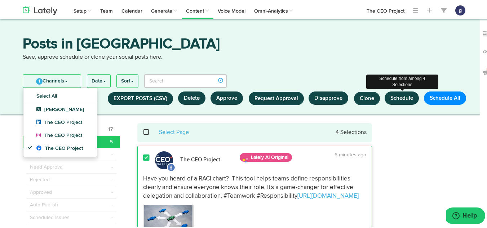
click at [400, 95] on button "Schedule" at bounding box center [401, 96] width 34 height 13
select select "11"
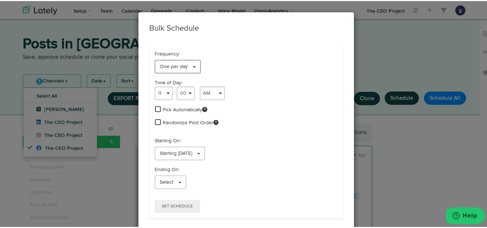
click at [155, 66] on link "One per day" at bounding box center [178, 66] width 46 height 14
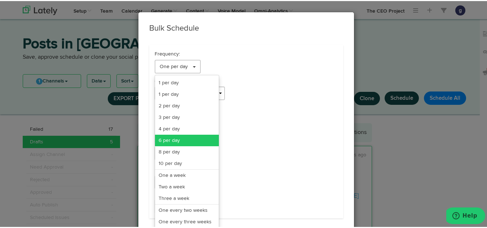
scroll to position [59, 0]
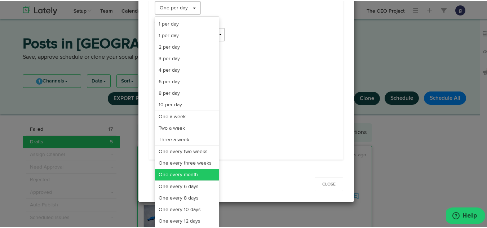
click at [173, 175] on link "One every month" at bounding box center [187, 174] width 64 height 12
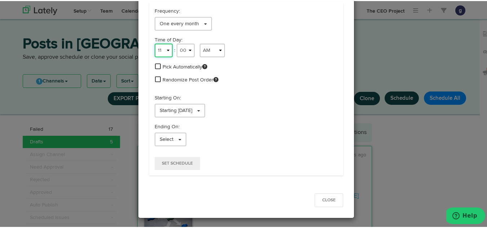
click at [159, 50] on select "1 2 3 4 5 6 7 8 9 10 11 12" at bounding box center [164, 50] width 18 height 14
select select "9"
click at [155, 43] on select "1 2 3 4 5 6 7 8 9 10 11 12" at bounding box center [164, 50] width 18 height 14
click at [179, 110] on span "Starting 10/05/2025" at bounding box center [176, 109] width 32 height 5
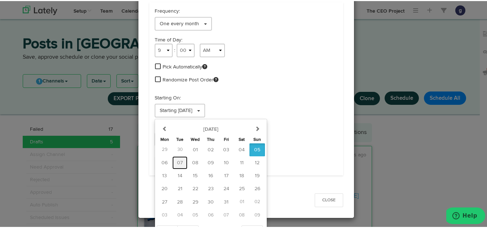
click at [177, 160] on span "07" at bounding box center [180, 161] width 6 height 5
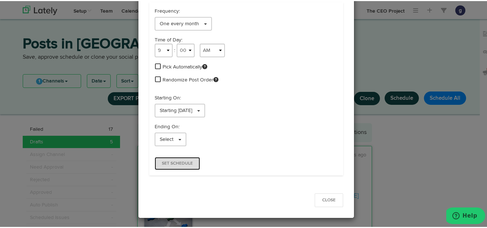
click at [162, 160] on span "Set Schedule" at bounding box center [177, 162] width 31 height 4
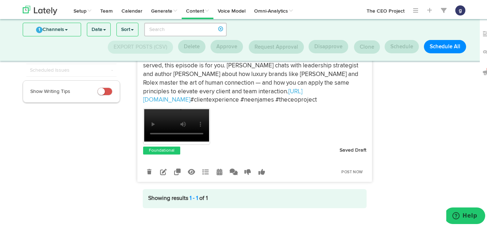
scroll to position [0, 0]
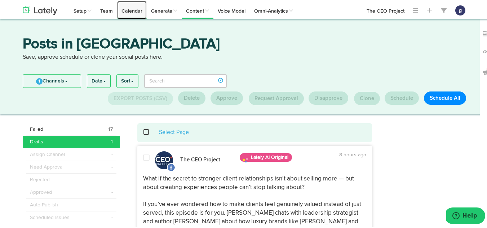
click at [134, 13] on link "Calendar" at bounding box center [132, 9] width 30 height 18
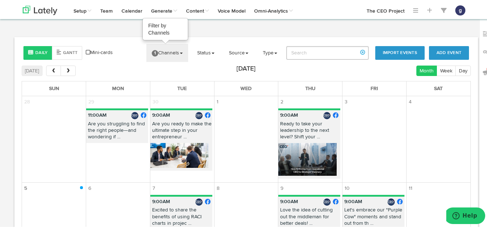
click at [157, 57] on link "1 Channels" at bounding box center [167, 52] width 42 height 18
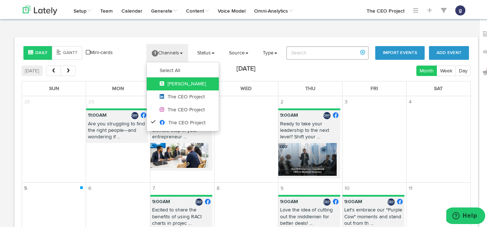
click at [161, 82] on icon at bounding box center [164, 82] width 8 height 5
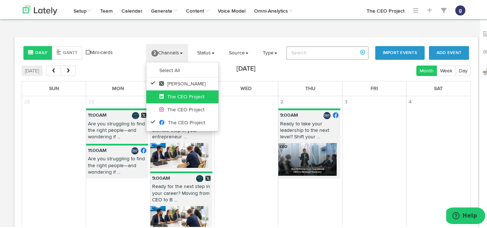
click at [163, 95] on icon at bounding box center [163, 95] width 8 height 5
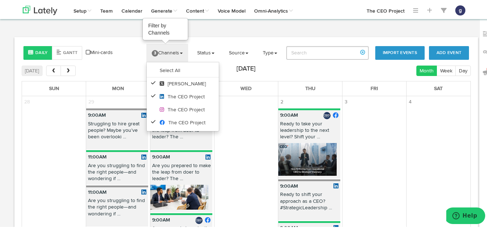
click at [166, 50] on link "3 Channels" at bounding box center [167, 52] width 42 height 18
